Goal: Task Accomplishment & Management: Use online tool/utility

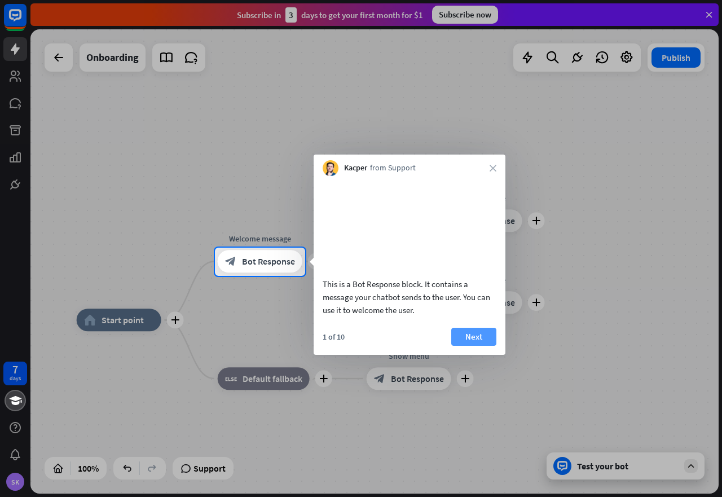
click at [475, 346] on button "Next" at bounding box center [473, 337] width 45 height 18
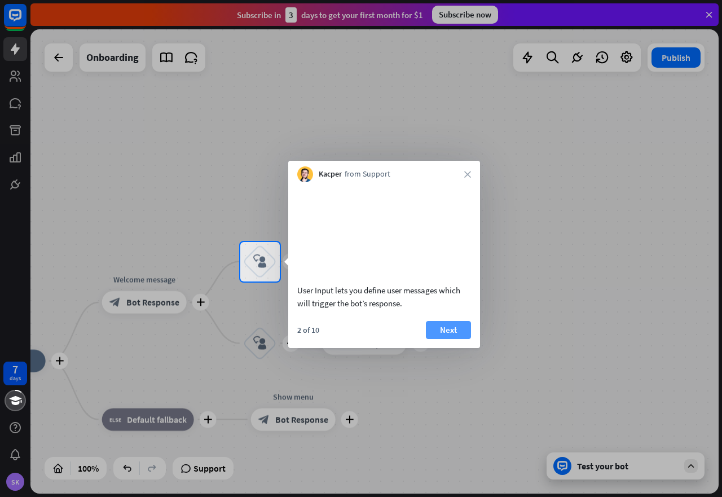
click at [454, 339] on button "Next" at bounding box center [448, 330] width 45 height 18
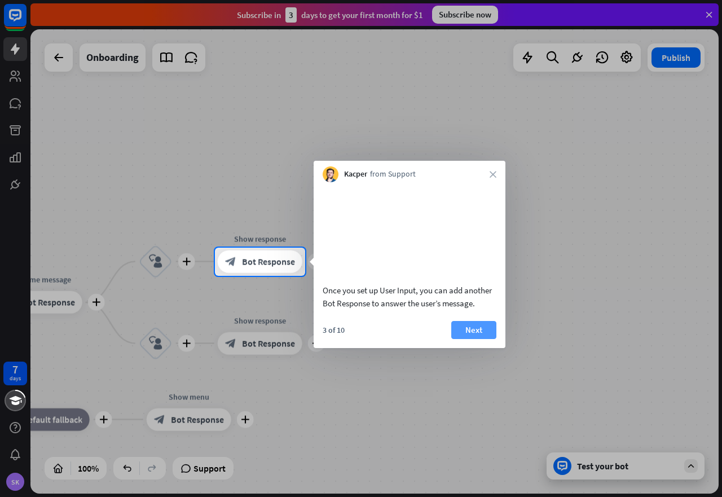
click at [462, 339] on button "Next" at bounding box center [473, 330] width 45 height 18
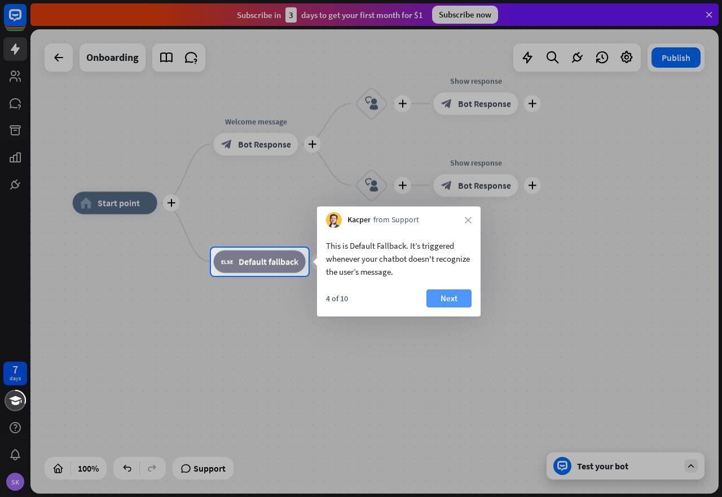
click at [436, 293] on button "Next" at bounding box center [448, 298] width 45 height 18
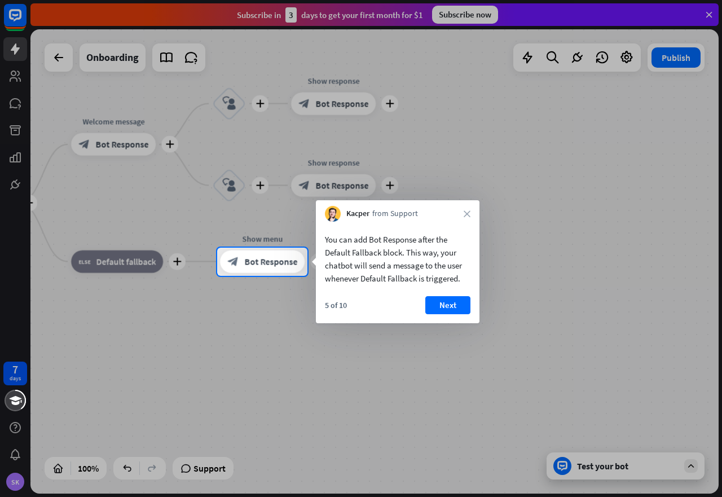
click at [436, 292] on div "You can add Bot Response after the Default Fallback block. This way, your chatb…" at bounding box center [398, 272] width 164 height 101
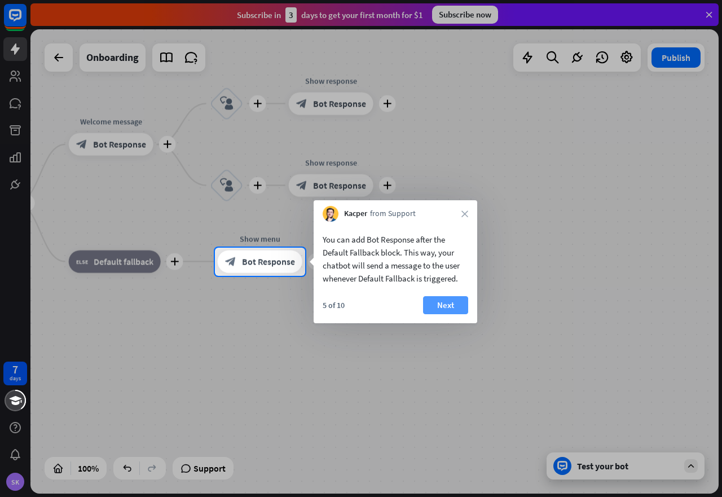
click at [439, 304] on button "Next" at bounding box center [445, 305] width 45 height 18
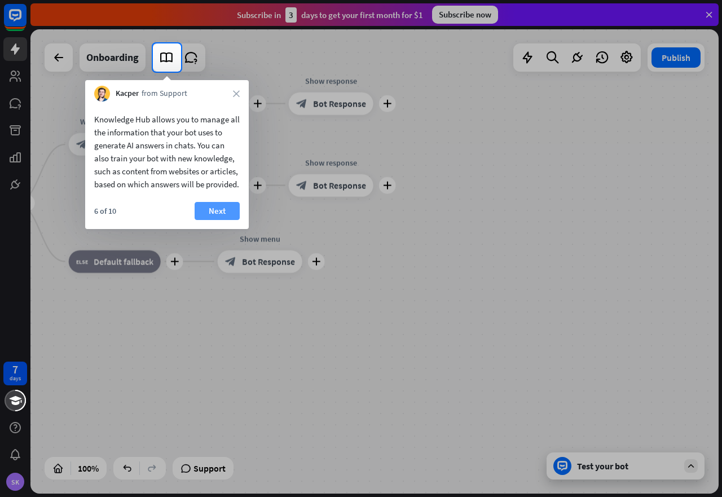
click at [218, 220] on button "Next" at bounding box center [217, 211] width 45 height 18
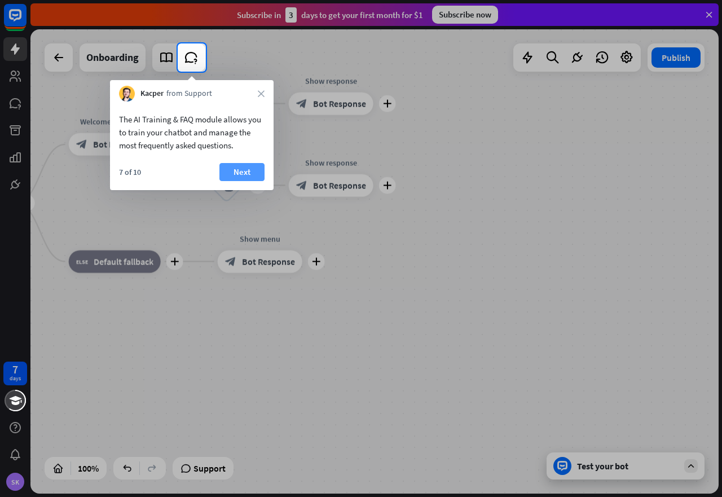
click at [242, 166] on button "Next" at bounding box center [241, 172] width 45 height 18
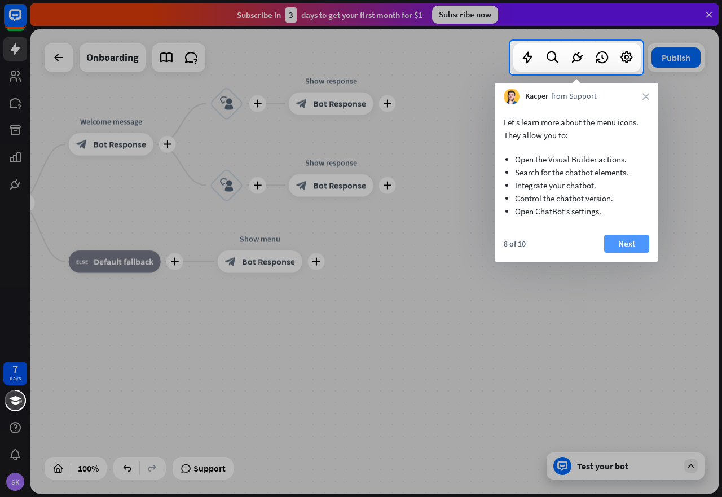
click at [626, 235] on button "Next" at bounding box center [626, 244] width 45 height 18
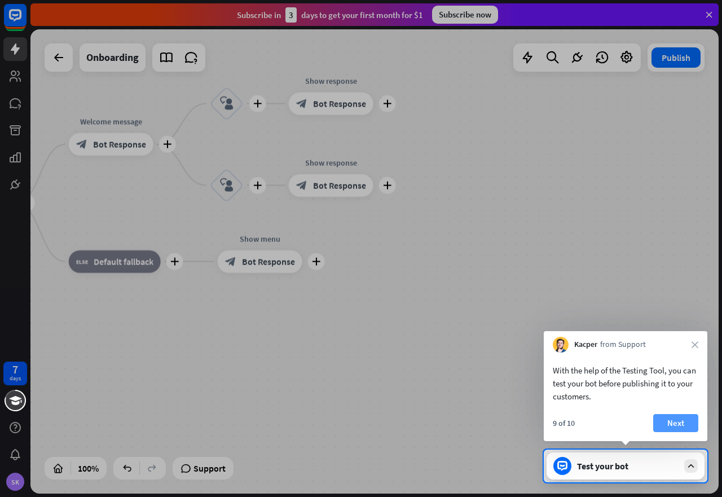
click at [668, 418] on button "Next" at bounding box center [675, 423] width 45 height 18
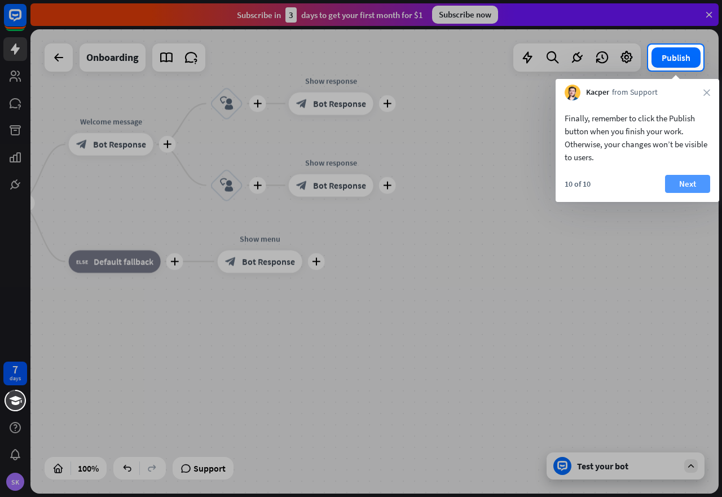
click at [687, 185] on button "Next" at bounding box center [687, 184] width 45 height 18
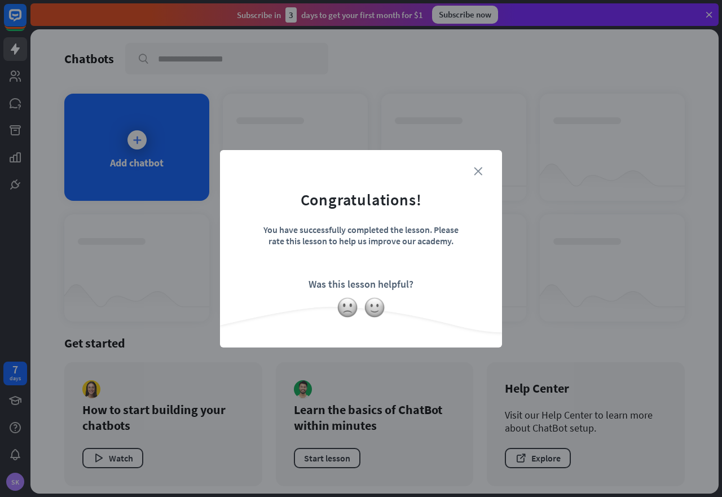
click at [474, 169] on icon "close" at bounding box center [478, 171] width 8 height 8
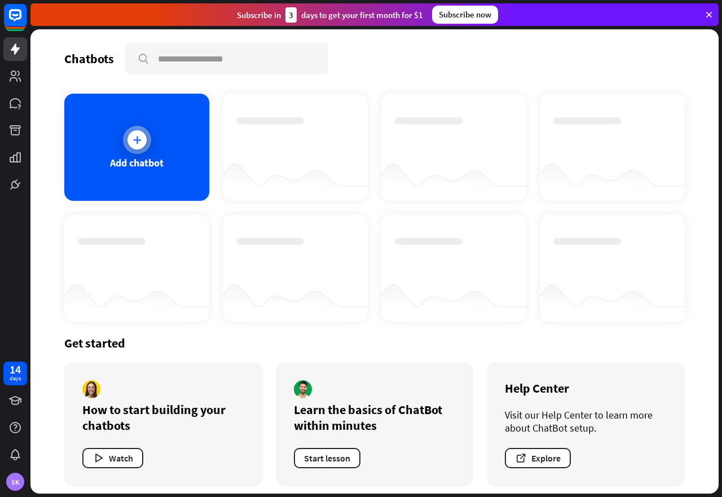
click at [134, 144] on icon at bounding box center [136, 139] width 11 height 11
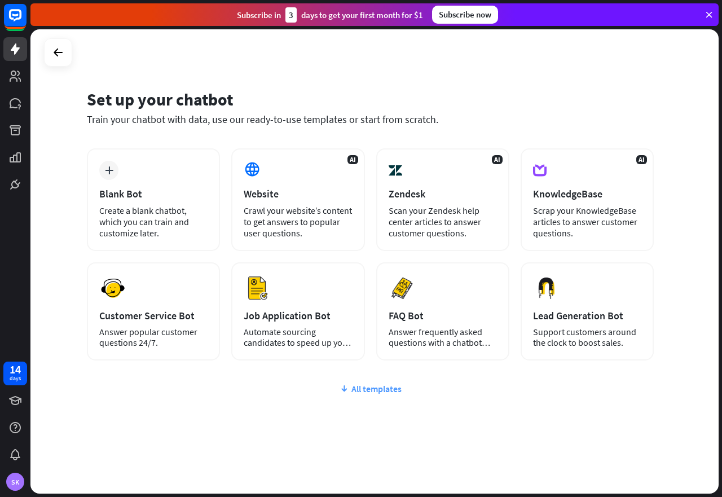
click at [359, 391] on div "All templates" at bounding box center [370, 388] width 567 height 11
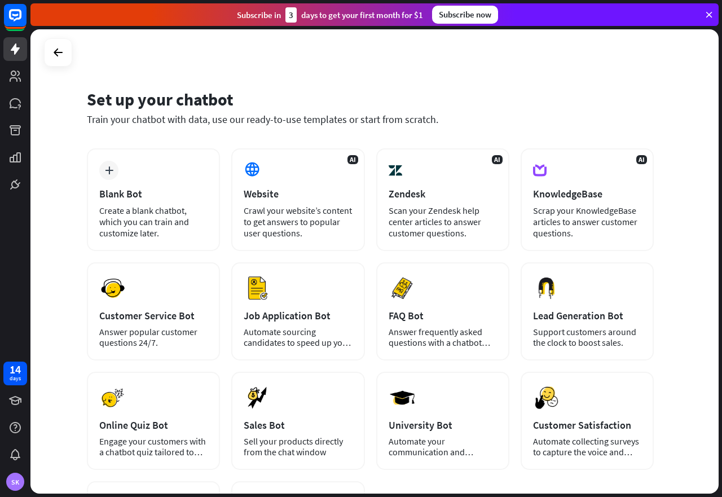
click at [712, 14] on icon at bounding box center [709, 15] width 10 height 10
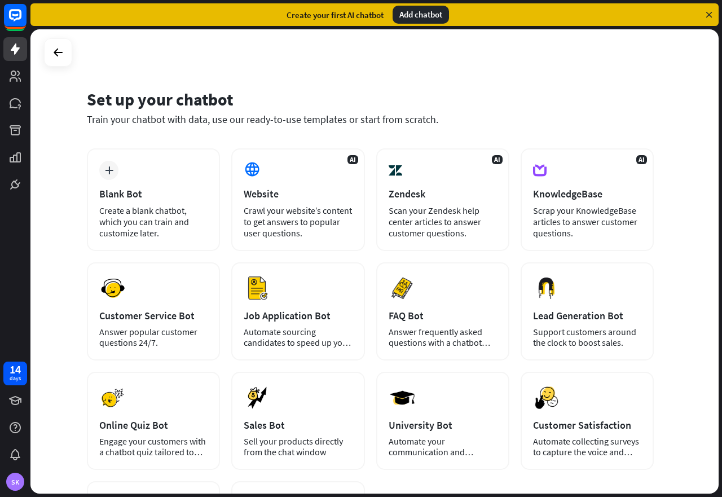
click at [709, 13] on icon at bounding box center [709, 15] width 10 height 10
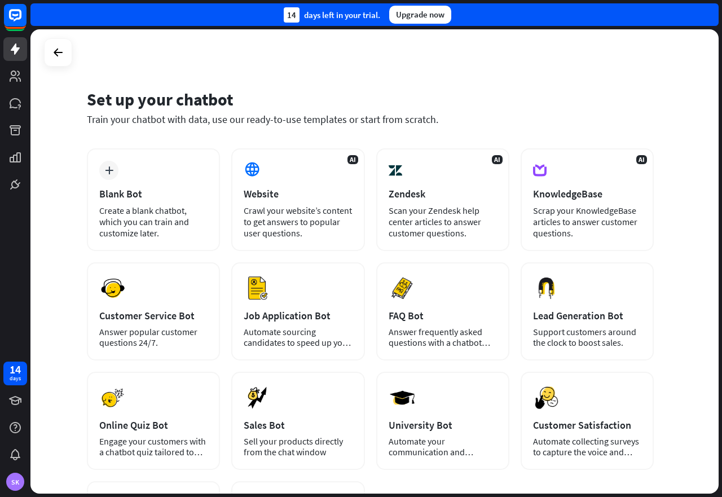
click at [709, 13] on div "14 days left in your trial. Upgrade now" at bounding box center [374, 14] width 688 height 23
click at [51, 54] on div at bounding box center [57, 52] width 21 height 21
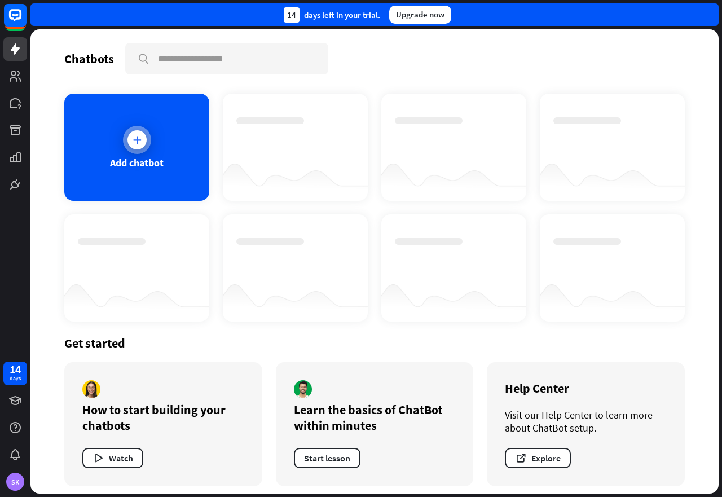
click at [138, 138] on icon at bounding box center [136, 139] width 11 height 11
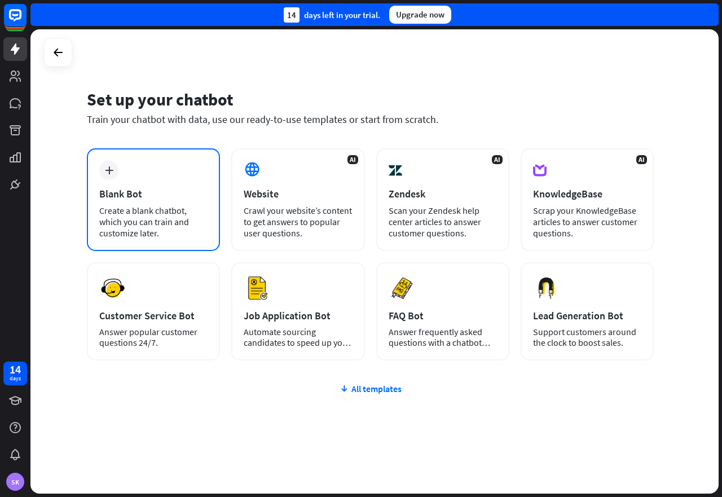
click at [127, 187] on div "plus Blank Bot Create a blank chatbot, which you can train and customize later." at bounding box center [153, 199] width 133 height 103
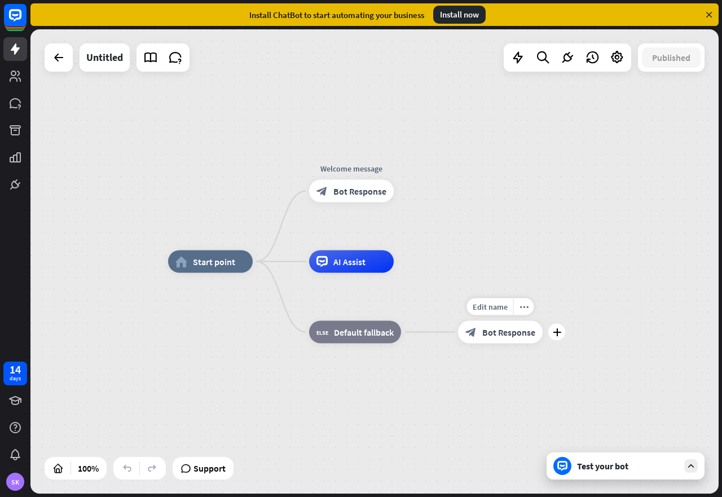
click at [497, 342] on div "block_bot_response Bot Response" at bounding box center [500, 332] width 85 height 23
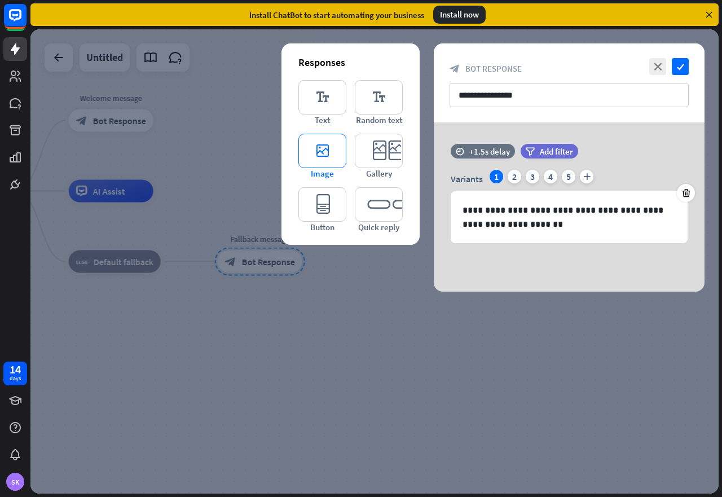
click at [323, 151] on icon "editor_image" at bounding box center [322, 151] width 48 height 34
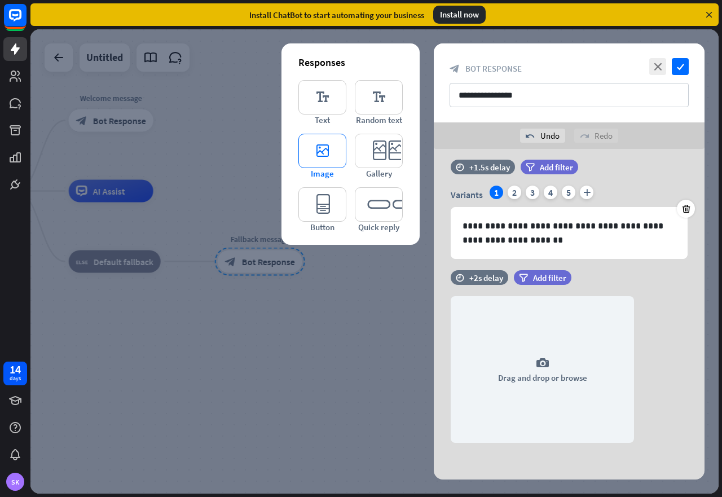
scroll to position [14, 0]
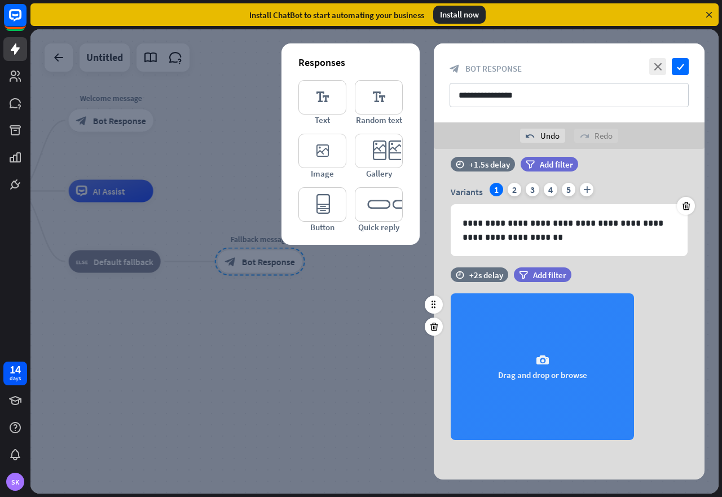
click at [542, 356] on icon "camera" at bounding box center [543, 361] width 14 height 14
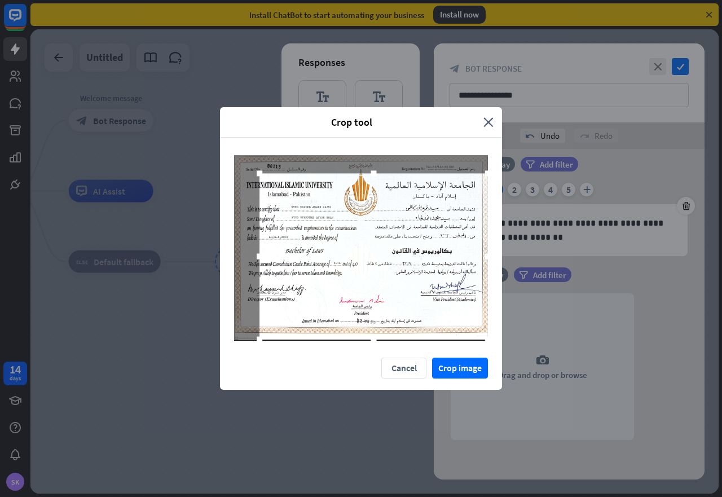
drag, startPoint x: 461, startPoint y: 322, endPoint x: 489, endPoint y: 339, distance: 32.7
click at [489, 339] on div at bounding box center [361, 247] width 282 height 219
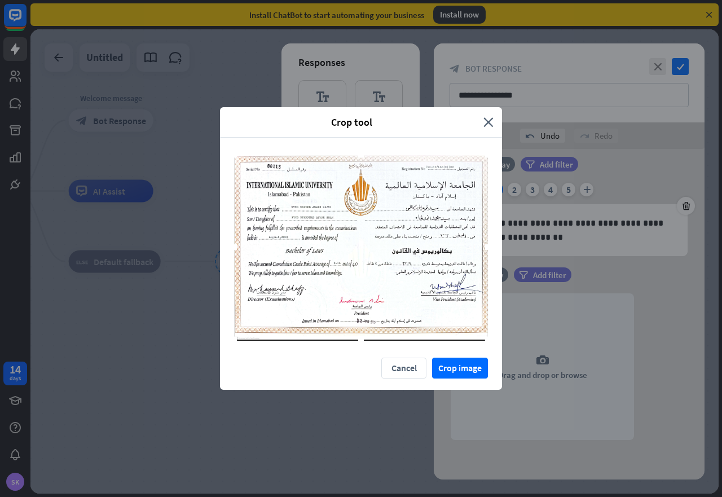
drag, startPoint x: 259, startPoint y: 173, endPoint x: 223, endPoint y: 154, distance: 40.6
click at [223, 154] on div at bounding box center [361, 247] width 282 height 219
click at [456, 371] on button "Crop image" at bounding box center [460, 367] width 56 height 21
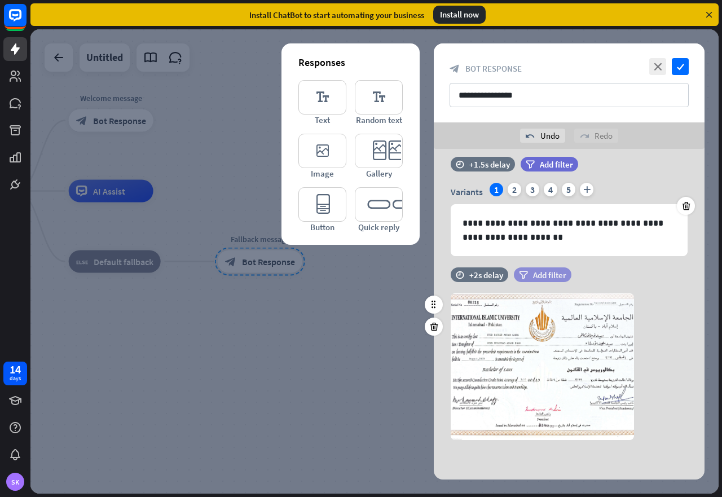
click at [542, 274] on span "Add filter" at bounding box center [549, 274] width 33 height 11
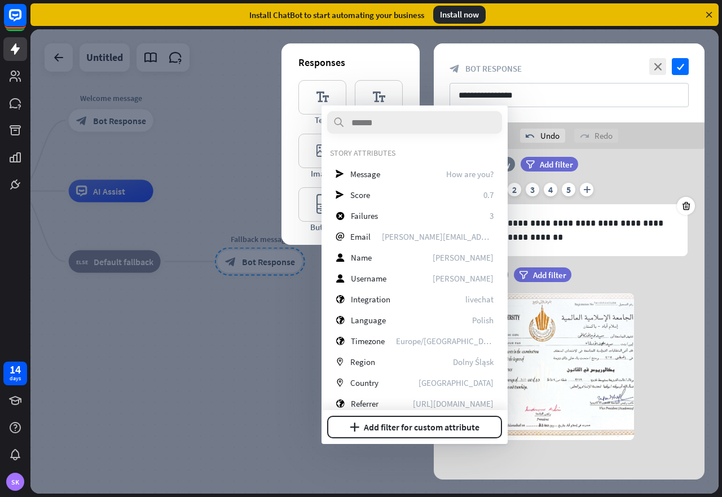
click at [373, 465] on div at bounding box center [374, 261] width 688 height 464
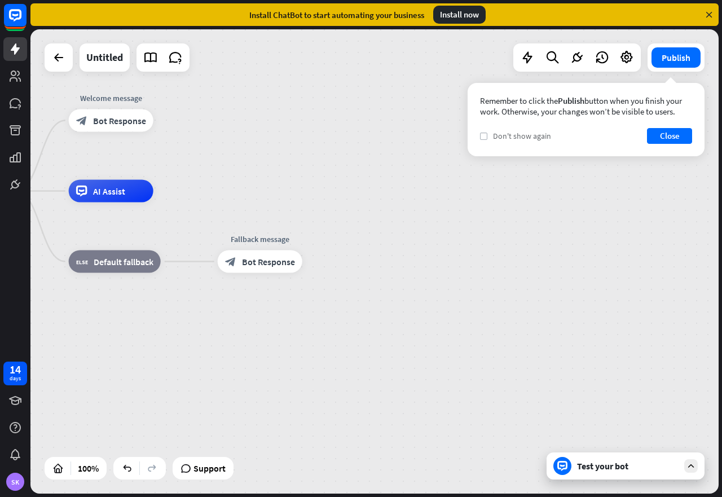
click at [485, 137] on icon "check" at bounding box center [483, 136] width 5 height 5
click at [652, 134] on button "Close" at bounding box center [669, 136] width 45 height 16
